Goal: Understand process/instructions

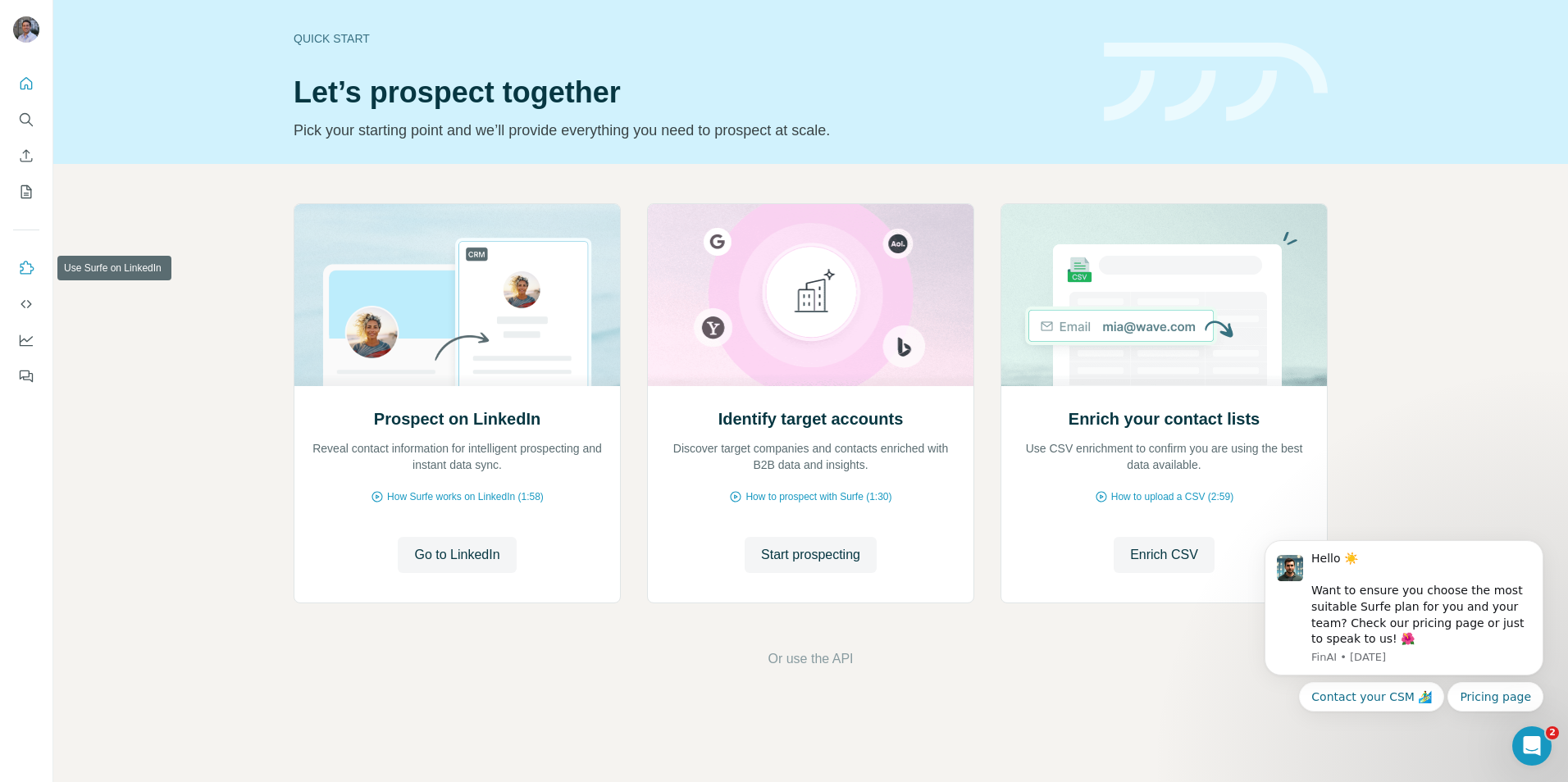
click at [22, 263] on icon "Use Surfe on LinkedIn" at bounding box center [26, 268] width 17 height 17
click at [803, 666] on span "Or use the API" at bounding box center [810, 659] width 85 height 20
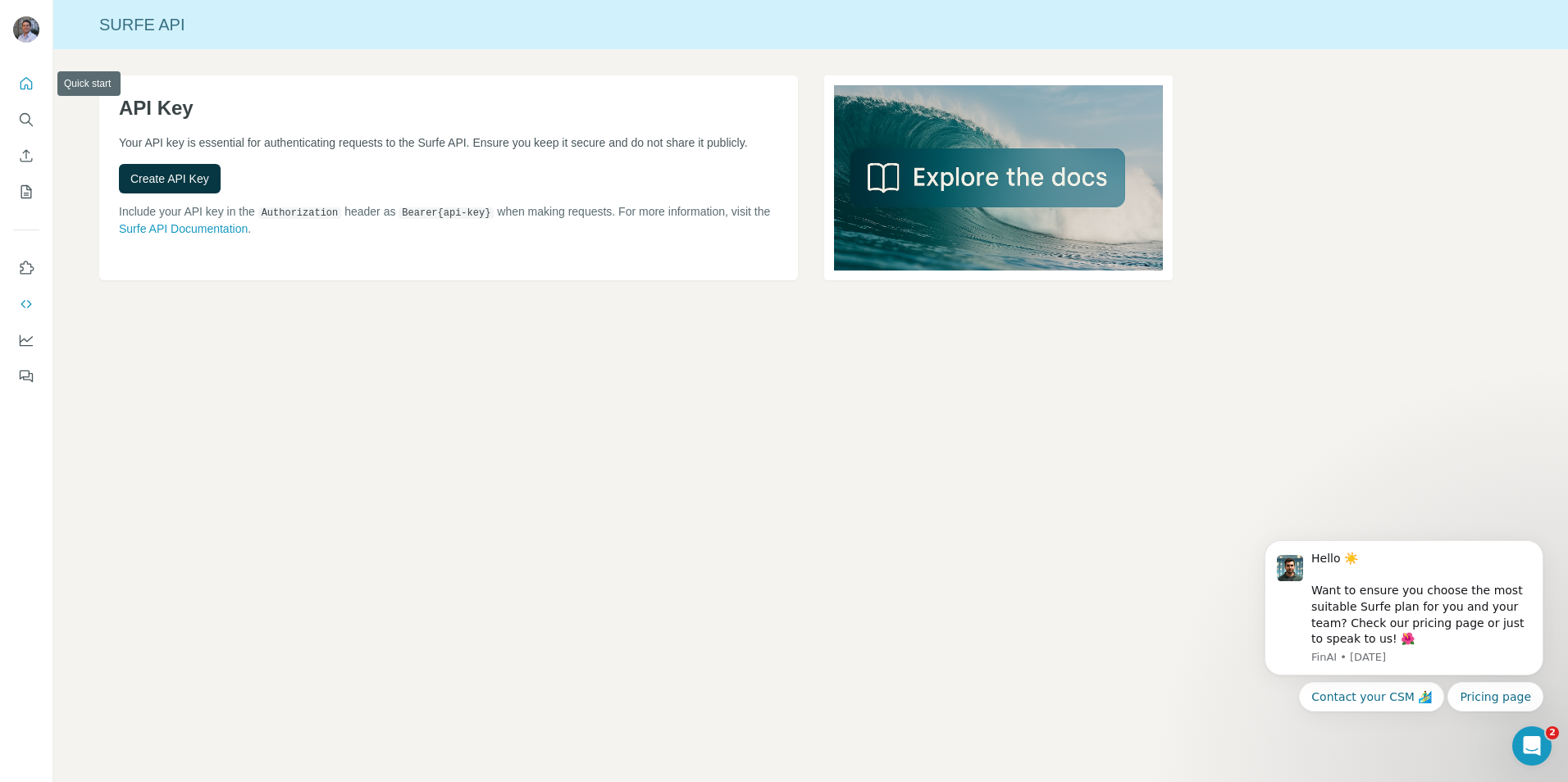
click at [28, 84] on icon "Quick start" at bounding box center [26, 83] width 17 height 17
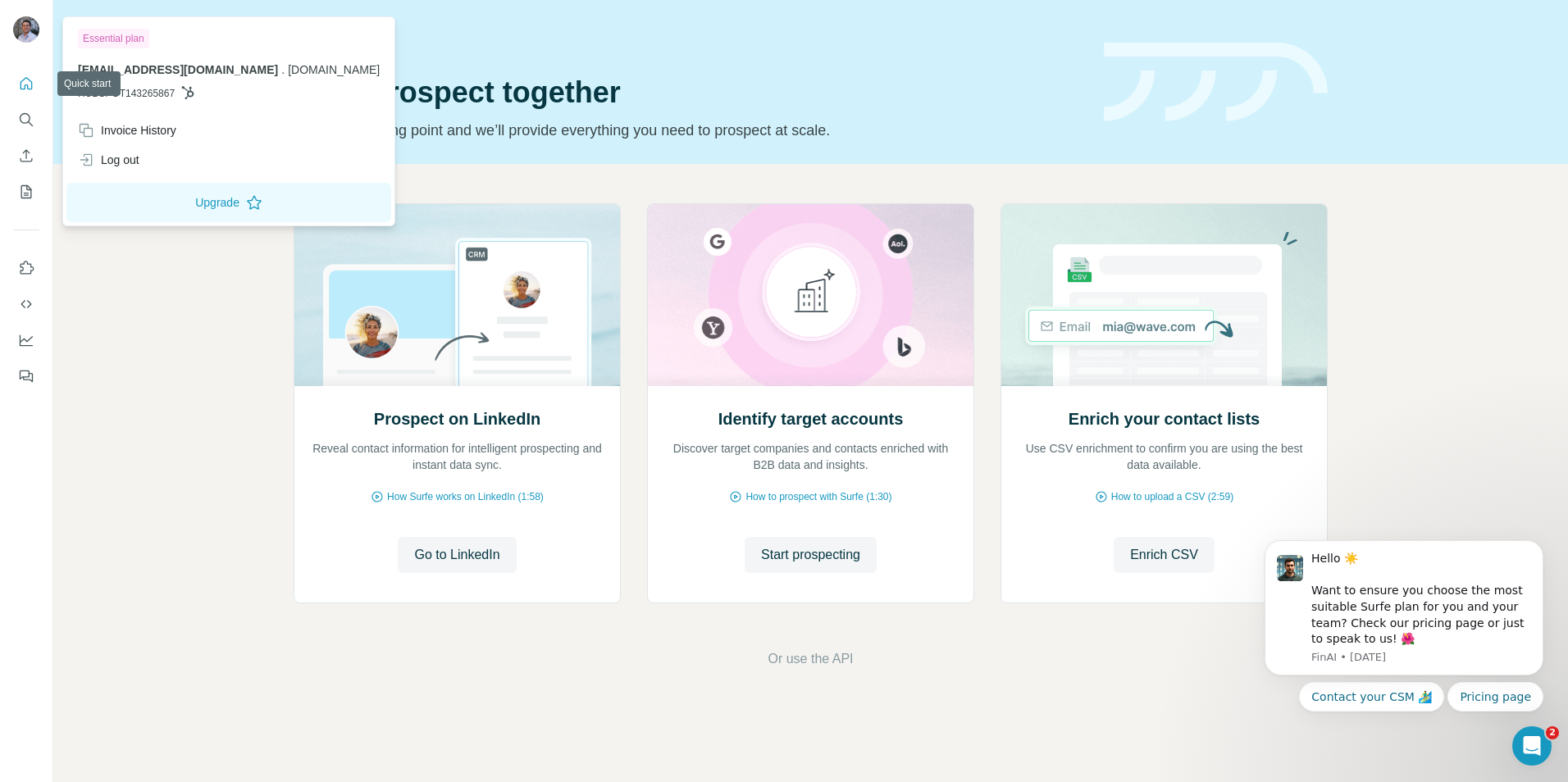
click at [18, 23] on img at bounding box center [26, 30] width 26 height 26
